Goal: Find specific page/section: Find specific page/section

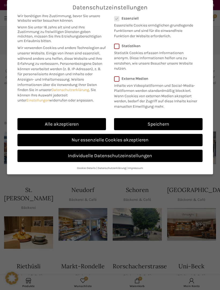
click at [93, 125] on link "Alle akzeptieren" at bounding box center [61, 124] width 88 height 12
checkbox input "true"
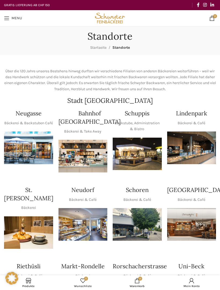
click at [147, 121] on p "Backstube, Administration & Bistro" at bounding box center [137, 126] width 49 height 12
click at [147, 156] on img "1 / 1" at bounding box center [137, 154] width 49 height 33
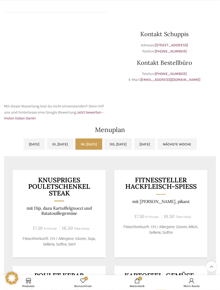
scroll to position [145, 0]
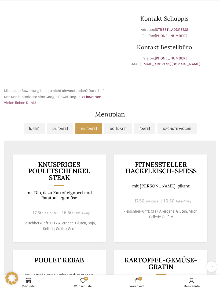
click at [128, 127] on link "Do, [DATE]" at bounding box center [118, 128] width 28 height 11
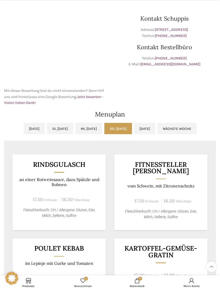
click at [155, 131] on link "[DATE]" at bounding box center [144, 128] width 21 height 11
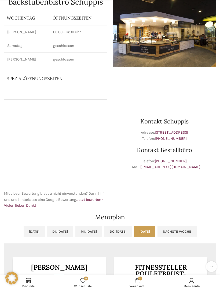
scroll to position [42, 0]
click at [197, 231] on link "Nächste Woche" at bounding box center [176, 231] width 39 height 11
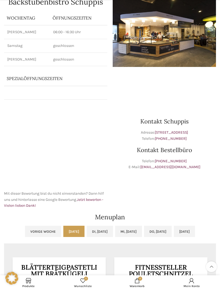
click at [195, 236] on link "[DATE]" at bounding box center [184, 231] width 21 height 11
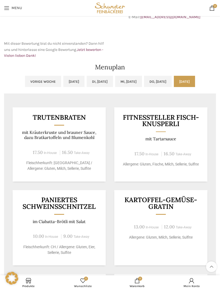
scroll to position [192, 0]
click at [130, 82] on link "Mi, [DATE]" at bounding box center [128, 81] width 27 height 11
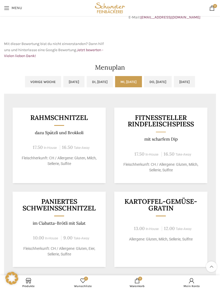
click at [63, 82] on link "[DATE]" at bounding box center [73, 81] width 21 height 11
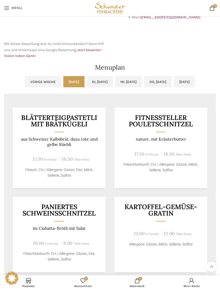
click at [97, 82] on link "Di, [DATE]" at bounding box center [100, 81] width 26 height 11
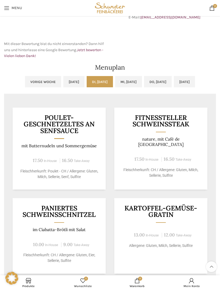
click at [135, 83] on link "Mi, [DATE]" at bounding box center [128, 81] width 27 height 11
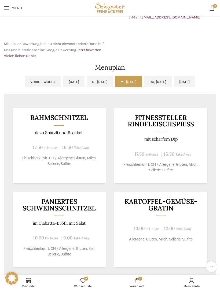
click at [166, 86] on link "Do, [DATE]" at bounding box center [158, 81] width 28 height 11
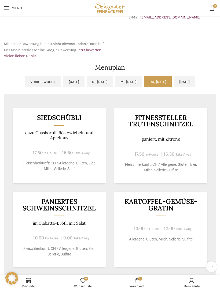
click at [134, 82] on link "Mi, [DATE]" at bounding box center [128, 81] width 27 height 11
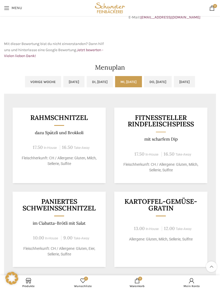
click at [65, 82] on link "[DATE]" at bounding box center [73, 81] width 21 height 11
